Goal: Task Accomplishment & Management: Manage account settings

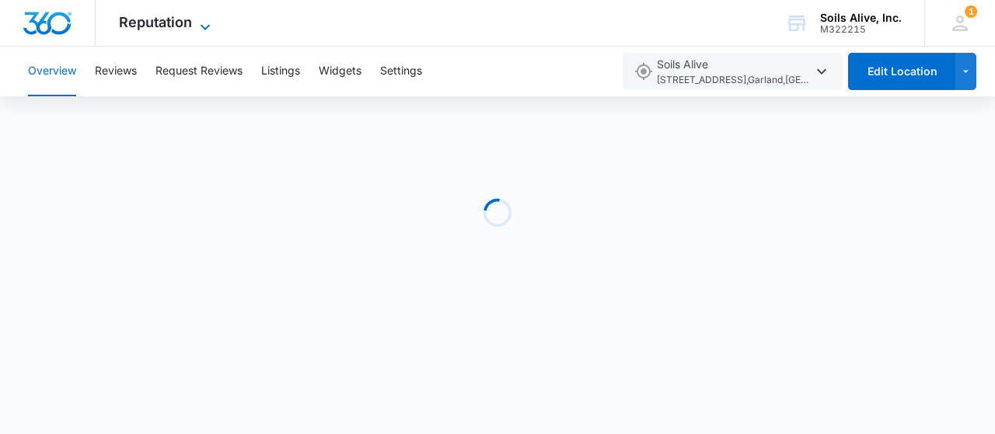
click at [165, 27] on span "Reputation" at bounding box center [155, 22] width 73 height 16
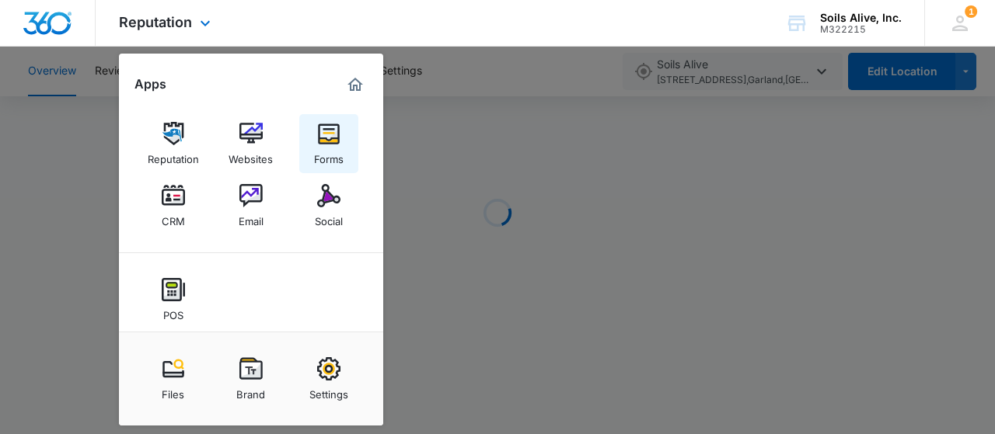
click at [318, 159] on div "Forms" at bounding box center [329, 155] width 30 height 20
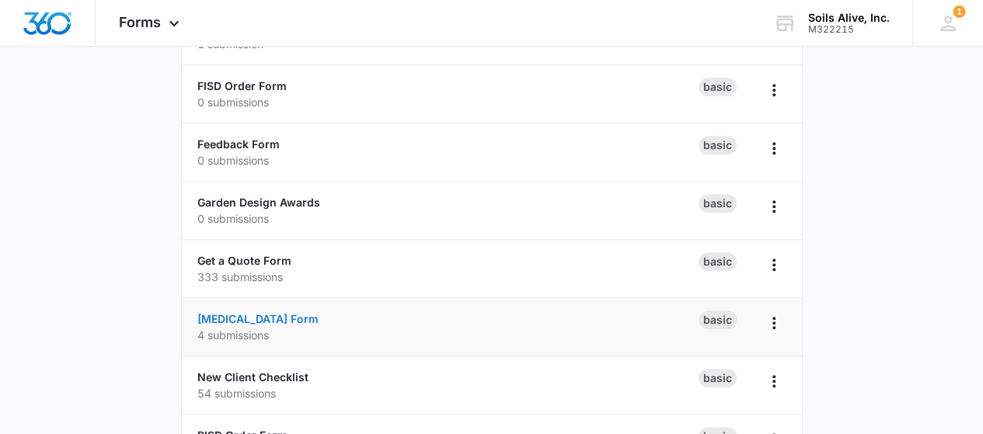
scroll to position [382, 0]
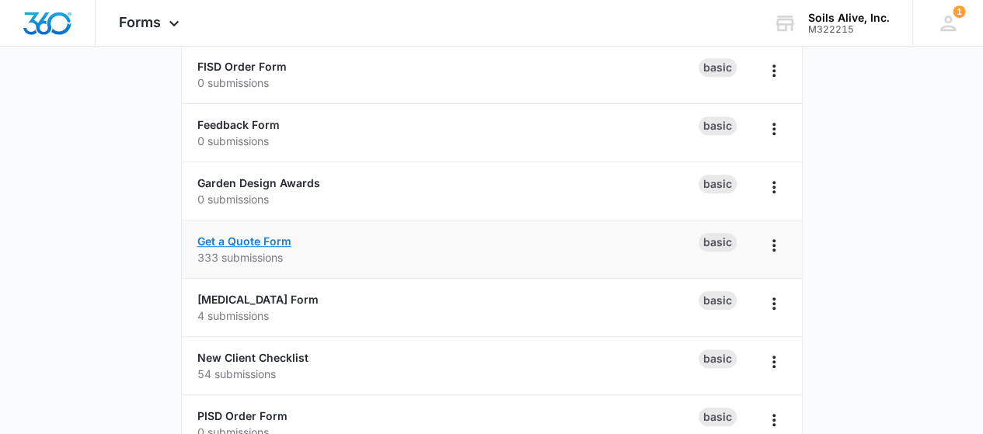
click at [272, 236] on link "Get a Quote Form" at bounding box center [244, 241] width 94 height 13
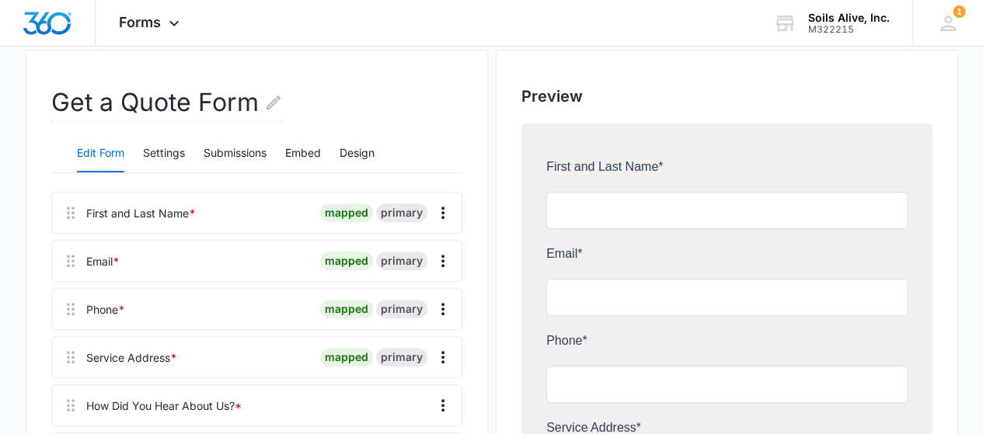
scroll to position [194, 0]
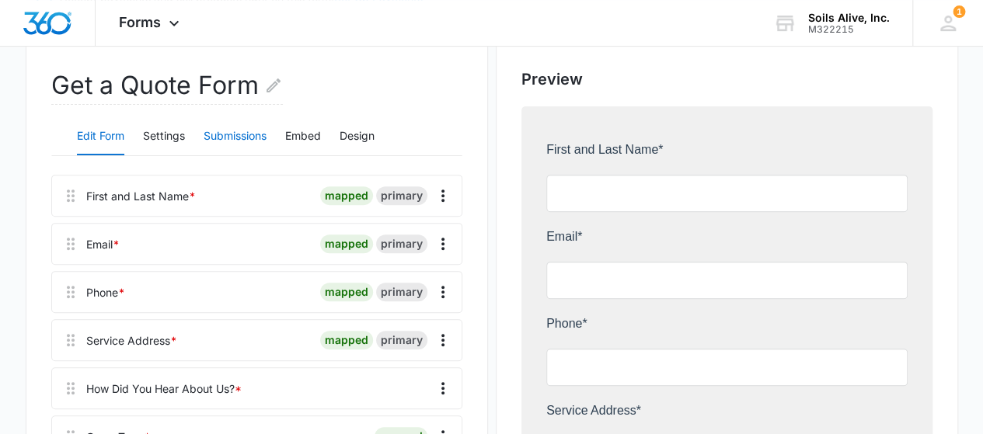
click at [239, 141] on button "Submissions" at bounding box center [235, 136] width 63 height 37
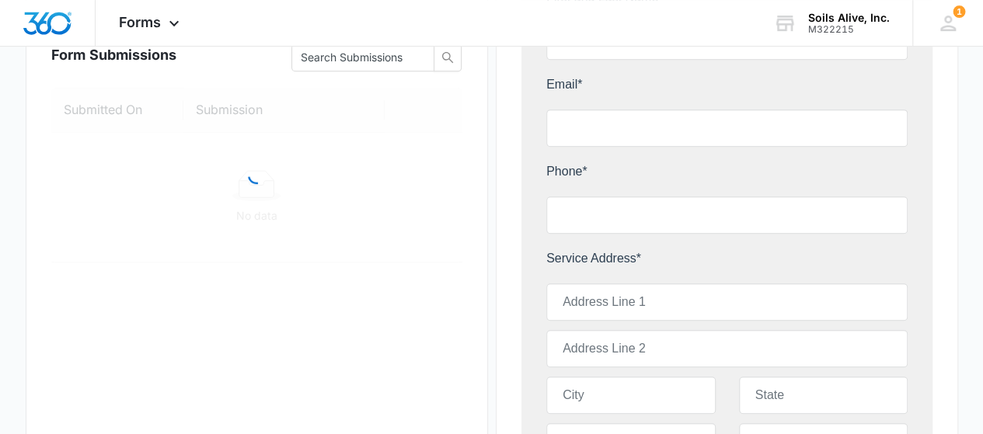
scroll to position [350, 0]
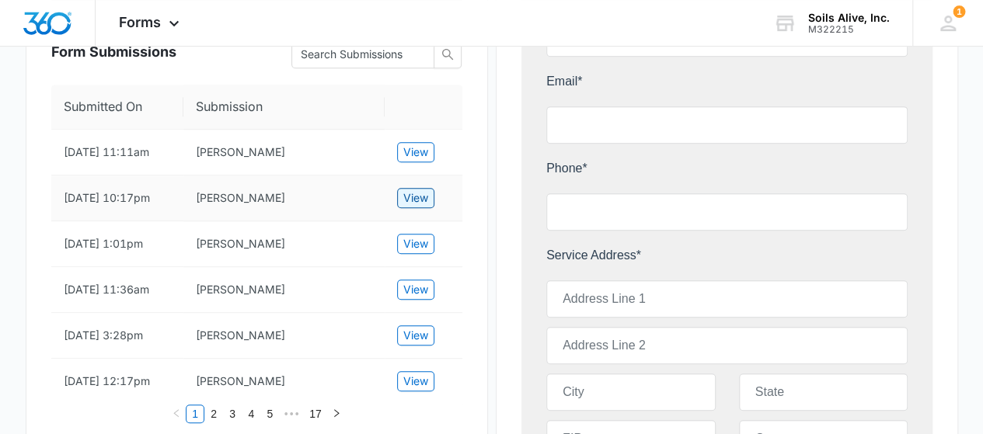
click at [417, 198] on span "View" at bounding box center [415, 198] width 25 height 17
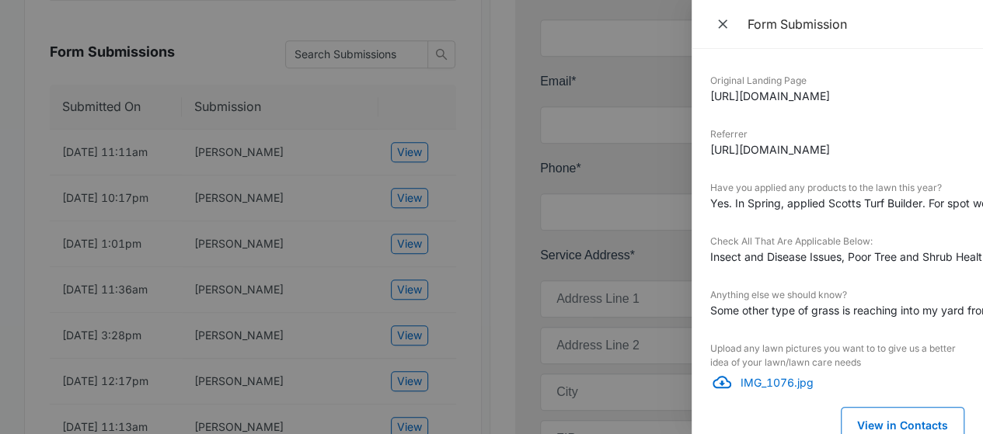
scroll to position [696, 0]
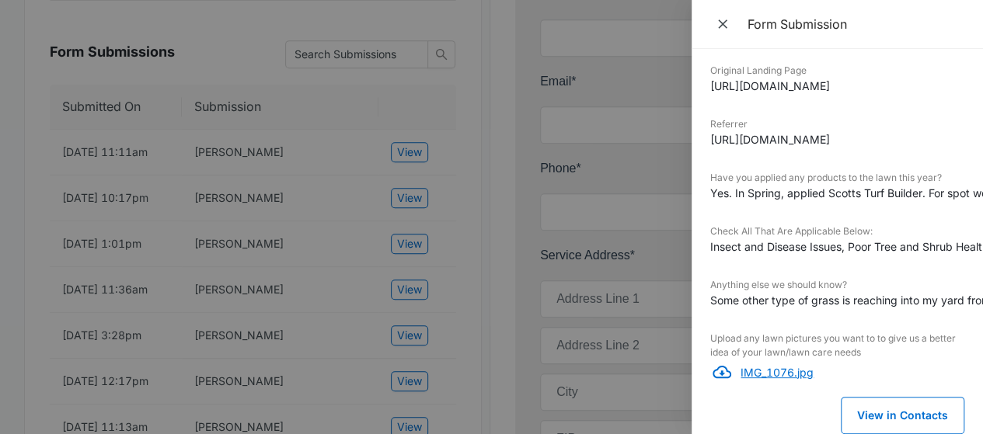
click at [785, 364] on p "IMG_1076.jpg" at bounding box center [853, 372] width 224 height 16
click at [721, 25] on icon "Close" at bounding box center [722, 23] width 9 height 9
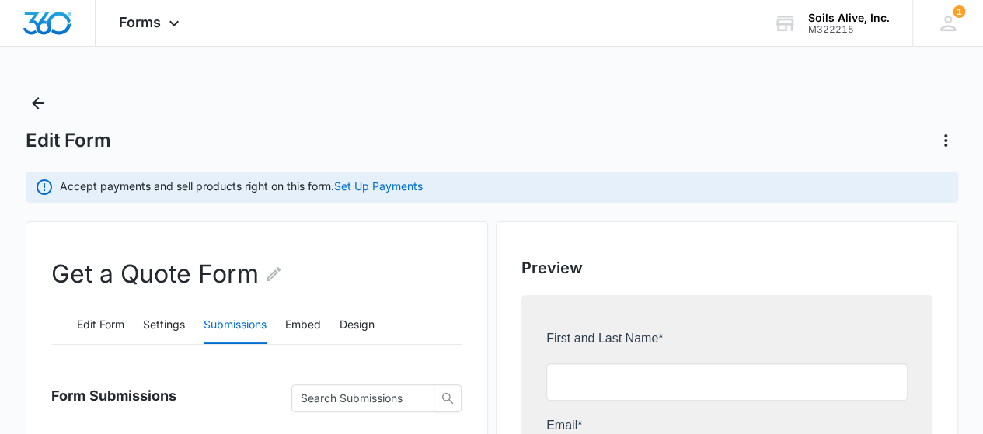
scroll to position [0, 0]
